Goal: Transaction & Acquisition: Purchase product/service

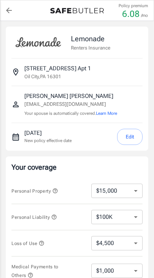
select select "15000"
select select "500"
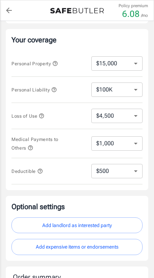
scroll to position [113, 0]
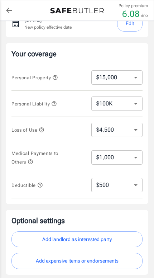
click at [131, 80] on select "$10,000 $15,000 $20,000 $25,000 $30,000 $40,000 $50,000 $100K $150K $200K $250K" at bounding box center [116, 77] width 51 height 14
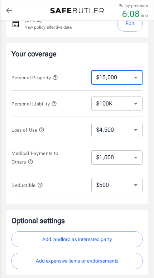
select select "30000"
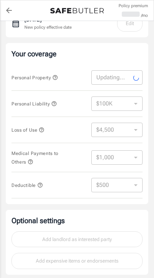
select select "30000"
select select "9000"
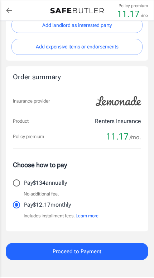
scroll to position [328, 0]
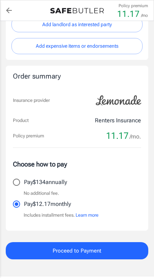
click at [129, 246] on button "Proceed to Payment" at bounding box center [77, 250] width 143 height 17
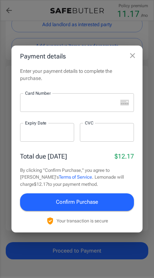
click at [147, 35] on div "Payment details Enter your payment details to complete the purchase. Card Numbe…" at bounding box center [77, 139] width 154 height 278
click at [135, 55] on h2 "Payment details" at bounding box center [76, 56] width 131 height 22
click at [98, 102] on div at bounding box center [68, 102] width 97 height 19
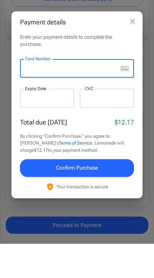
scroll to position [354, 0]
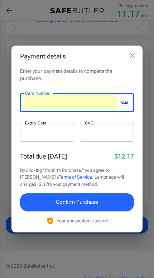
click at [55, 134] on div at bounding box center [47, 132] width 54 height 19
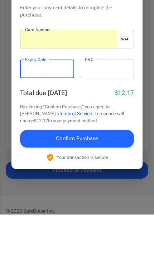
scroll to position [400, 0]
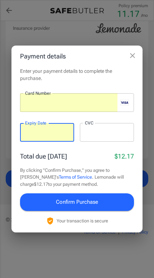
click at [115, 128] on div "Card Number Card Number ​ Expiry Date Expiry Date ​ CVC CVC ​" at bounding box center [77, 121] width 114 height 57
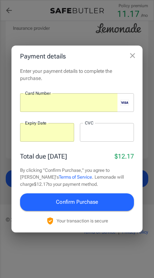
click at [106, 130] on div at bounding box center [107, 132] width 54 height 19
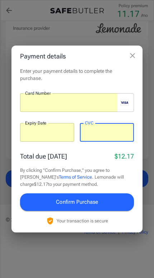
click at [60, 133] on div at bounding box center [47, 132] width 54 height 19
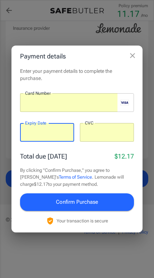
click at [58, 133] on div at bounding box center [47, 132] width 54 height 19
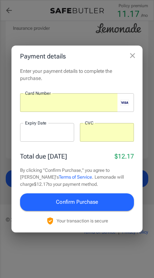
scroll to position [391, 0]
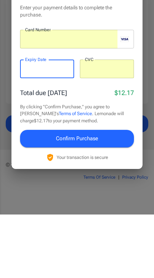
click at [97, 197] on span "Confirm Purchase" at bounding box center [77, 201] width 42 height 9
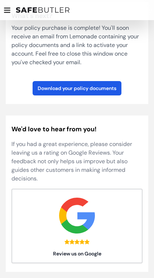
scroll to position [53, 0]
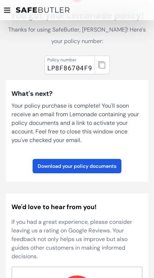
click at [95, 165] on link "Download your policy documents" at bounding box center [77, 166] width 89 height 14
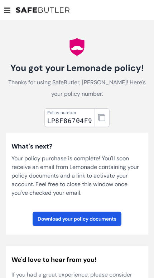
click at [105, 115] on icon "button" at bounding box center [101, 117] width 7 height 7
